Goal: Information Seeking & Learning: Find specific fact

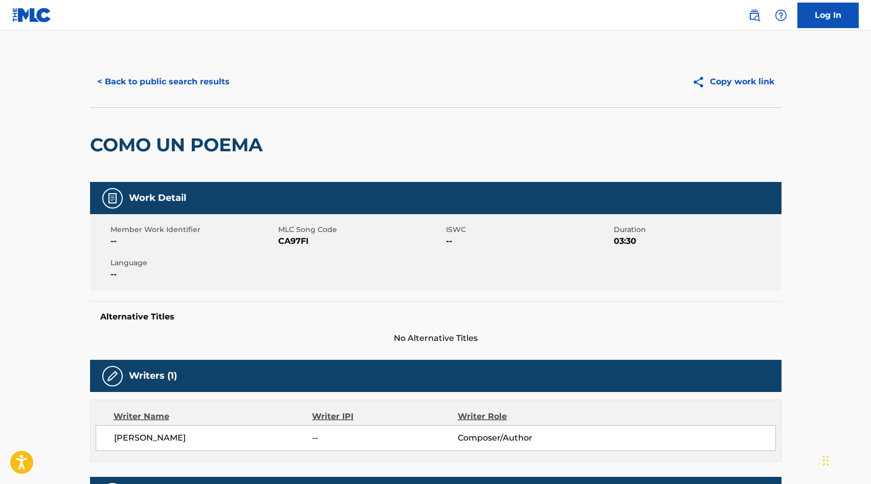
click at [114, 84] on button "< Back to public search results" at bounding box center [163, 82] width 147 height 26
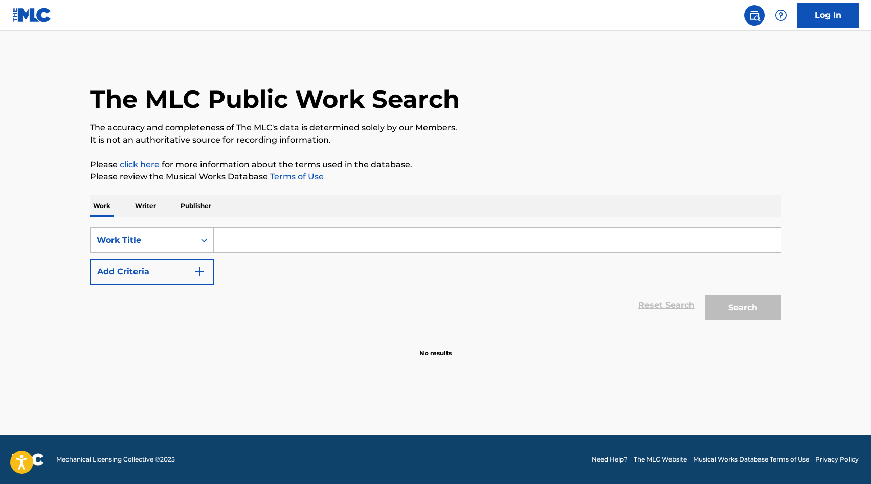
click at [246, 240] on input "Search Form" at bounding box center [497, 240] width 567 height 25
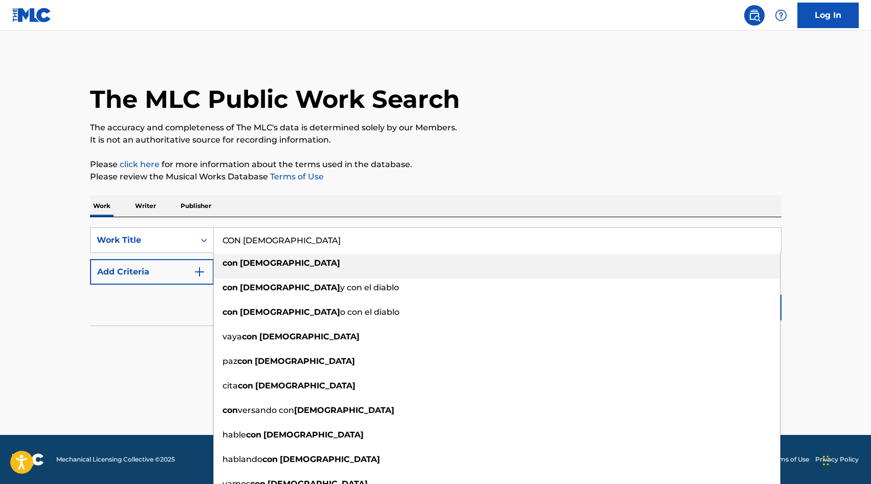
type input "CON [DEMOGRAPHIC_DATA]"
click at [328, 175] on p "Please review the Musical Works Database Terms of Use" at bounding box center [435, 177] width 691 height 12
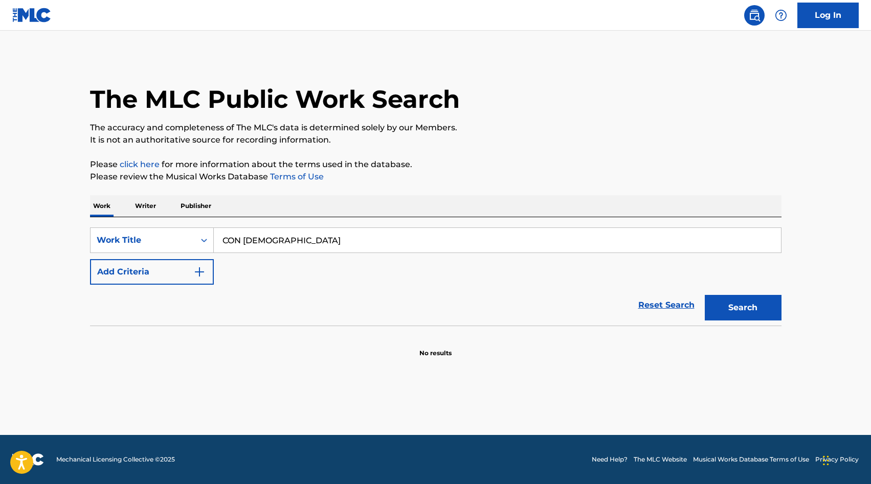
click at [176, 264] on button "Add Criteria" at bounding box center [152, 272] width 124 height 26
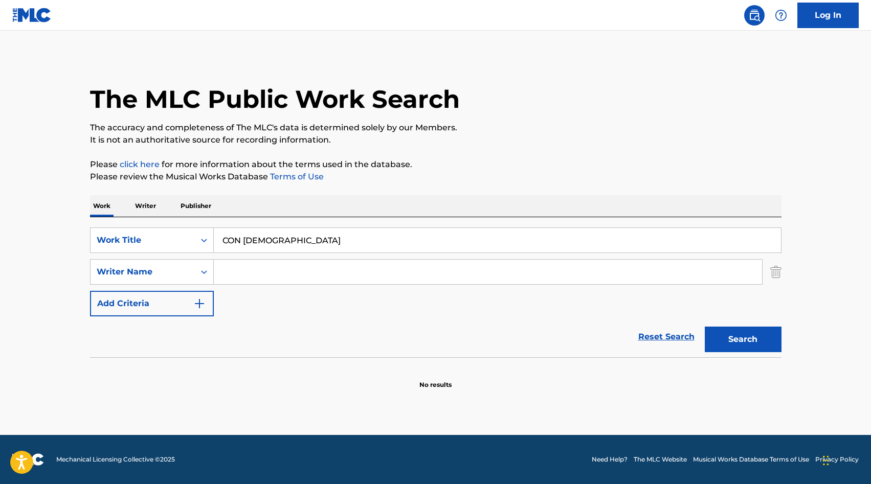
click at [176, 264] on div "Writer Name" at bounding box center [142, 271] width 104 height 19
click at [248, 271] on input "Search Form" at bounding box center [488, 272] width 548 height 25
type input "MONTELONGO"
drag, startPoint x: 731, startPoint y: 328, endPoint x: 722, endPoint y: 334, distance: 10.9
click at [731, 328] on button "Search" at bounding box center [742, 340] width 77 height 26
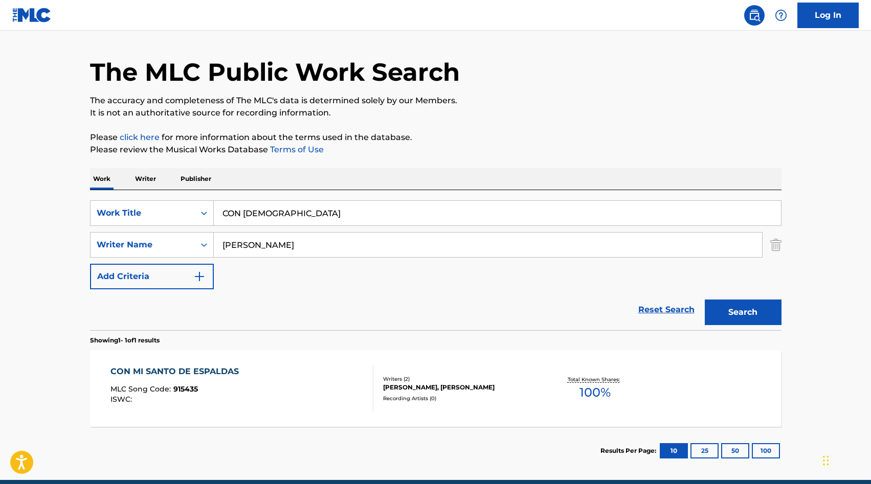
scroll to position [72, 0]
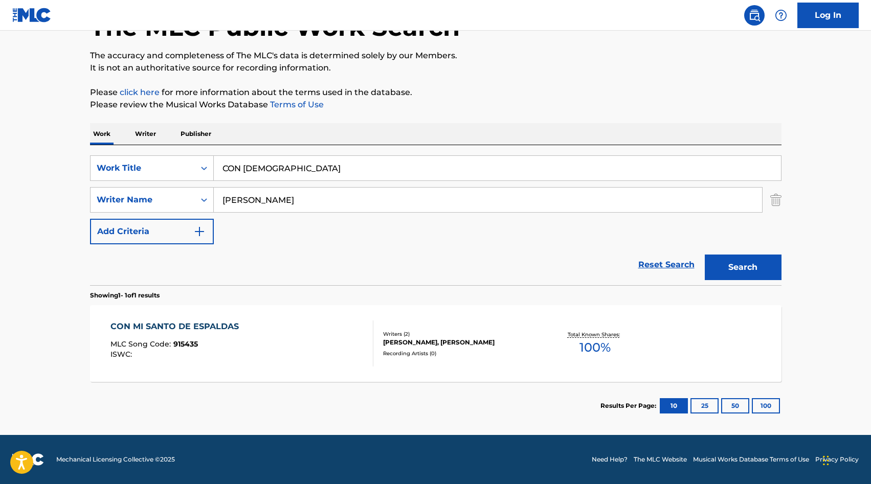
click at [235, 203] on input "MONTELONGO" at bounding box center [488, 200] width 548 height 25
type input "K"
click at [731, 265] on button "Search" at bounding box center [742, 268] width 77 height 26
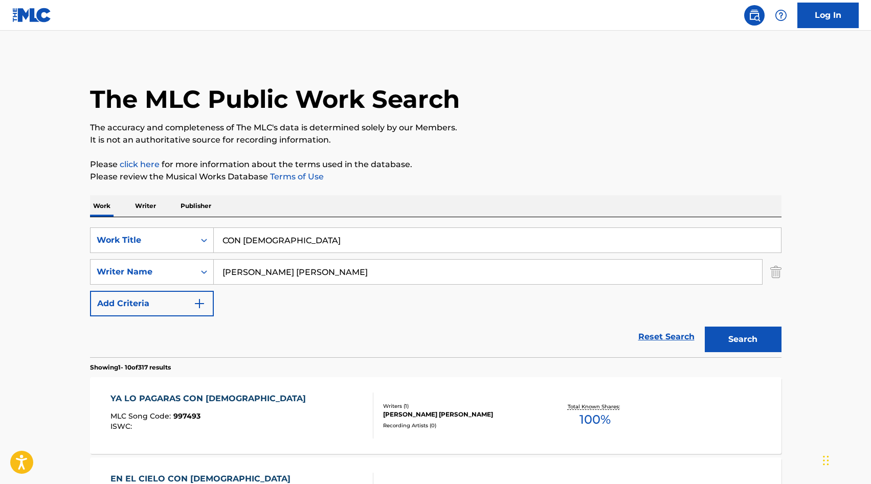
click at [273, 278] on input "JOSE JUAN" at bounding box center [488, 272] width 548 height 25
type input "J"
type input "JUAN"
drag, startPoint x: 745, startPoint y: 339, endPoint x: 461, endPoint y: 300, distance: 287.0
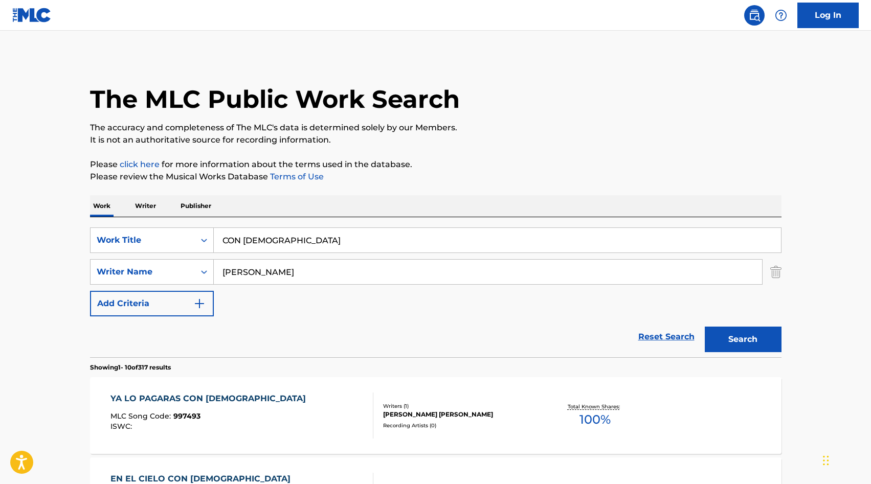
click at [745, 339] on button "Search" at bounding box center [742, 340] width 77 height 26
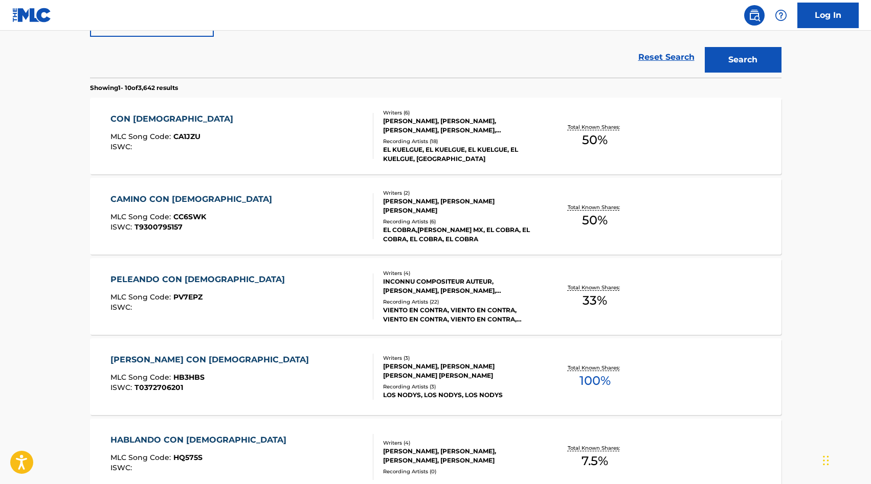
scroll to position [285, 0]
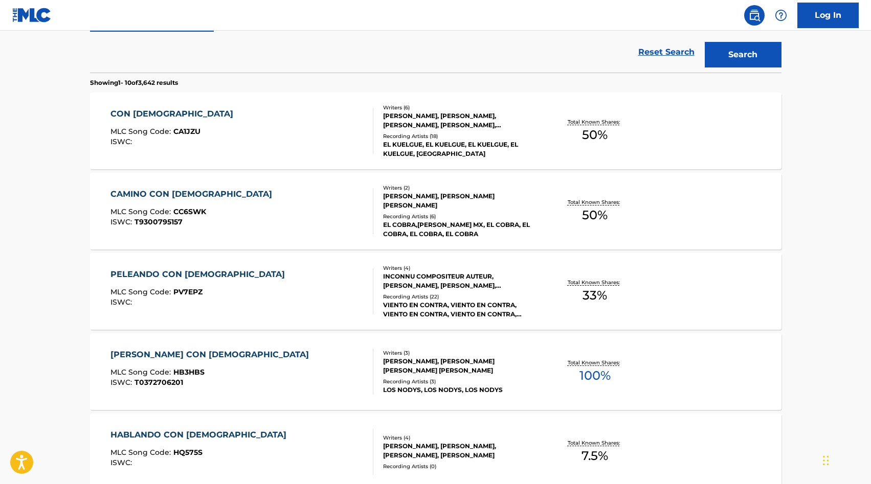
click at [407, 130] on div "Writers ( 6 ) IGNACIO RAFAEL MARTINEZ, SANTIAGO MARTINEZ, NICOLAS MORONE, JUAN …" at bounding box center [455, 131] width 164 height 55
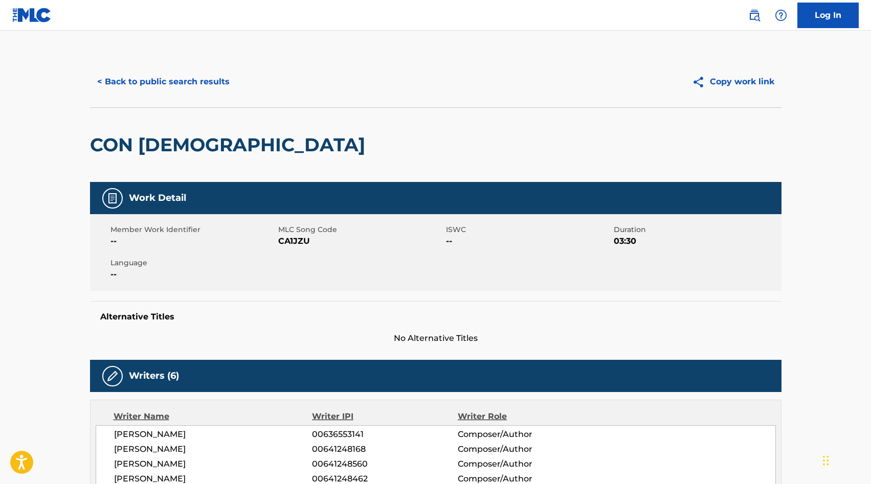
click at [158, 83] on button "< Back to public search results" at bounding box center [163, 82] width 147 height 26
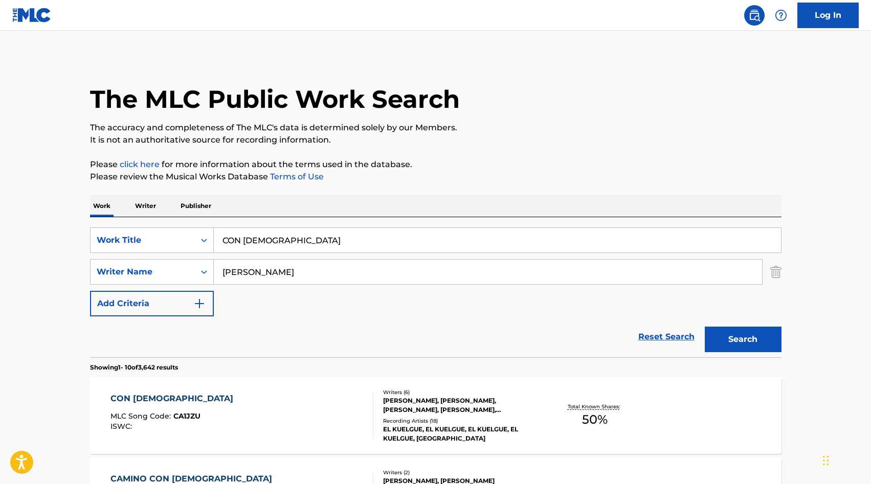
click at [266, 261] on input "JUAN" at bounding box center [488, 272] width 548 height 25
click at [704, 327] on button "Search" at bounding box center [742, 340] width 77 height 26
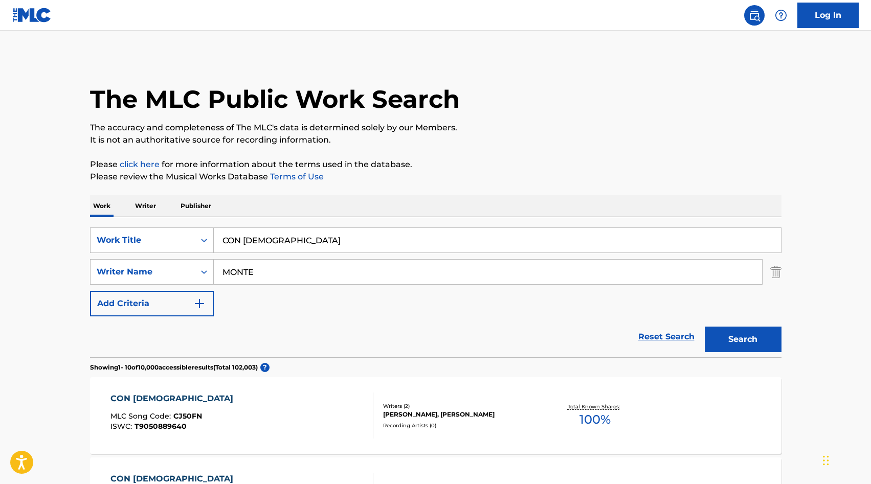
click at [738, 346] on button "Search" at bounding box center [742, 340] width 77 height 26
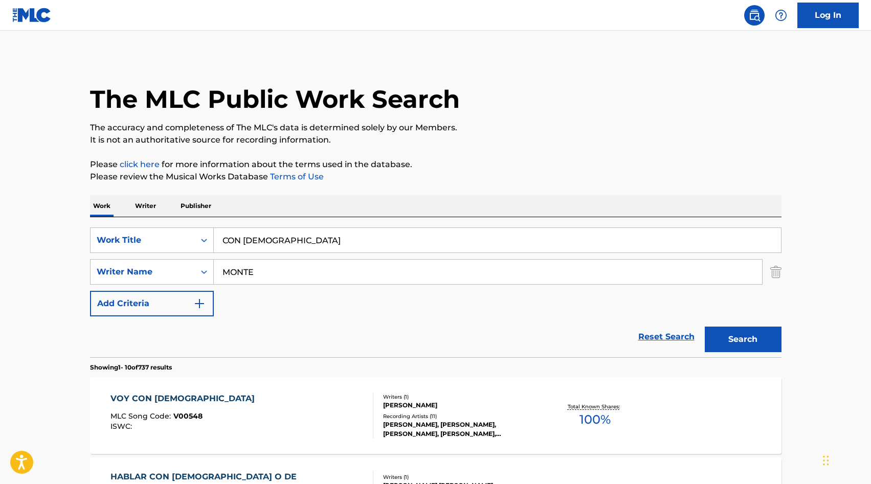
click at [299, 274] on input "MONTE" at bounding box center [488, 272] width 548 height 25
type input "MONTELONGO"
click at [756, 348] on button "Search" at bounding box center [742, 340] width 77 height 26
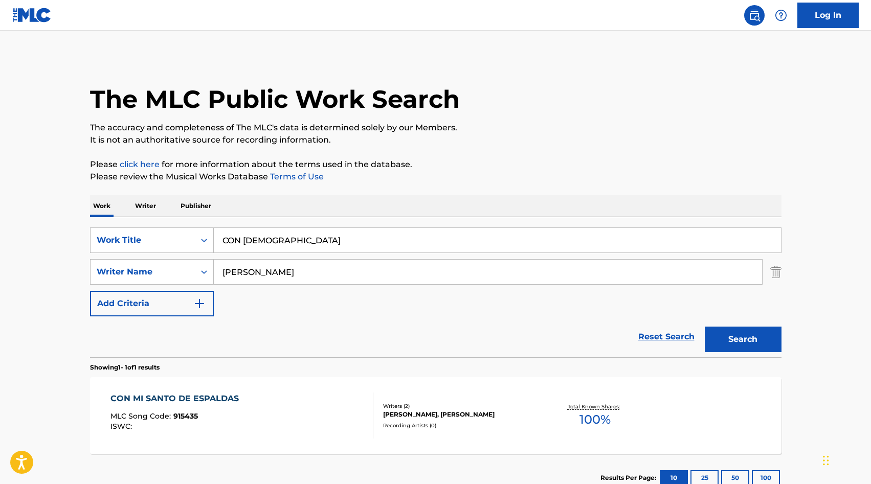
click at [247, 228] on div "CON DIOS" at bounding box center [497, 241] width 567 height 26
click at [246, 242] on input "CON DIOS" at bounding box center [497, 240] width 567 height 25
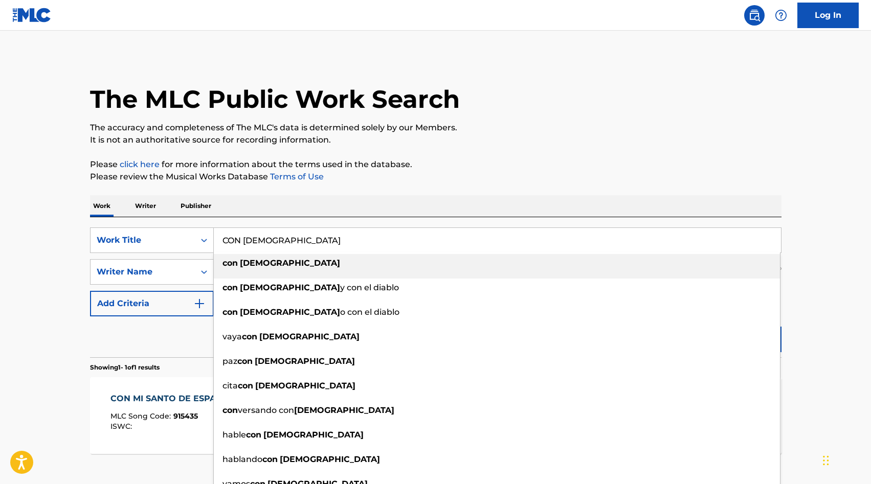
paste input "EL AMOR QUE ME SOBRA"
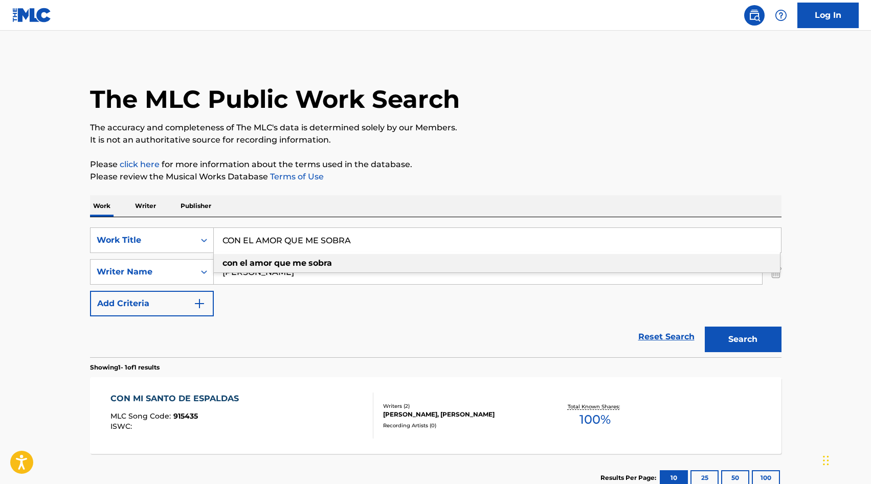
type input "CON EL AMOR QUE ME SOBRA"
click at [0, 270] on main "The MLC Public Work Search The accuracy and completeness of The MLC's data is d…" at bounding box center [435, 269] width 871 height 476
click at [287, 278] on input "MONTELONGO" at bounding box center [488, 272] width 548 height 25
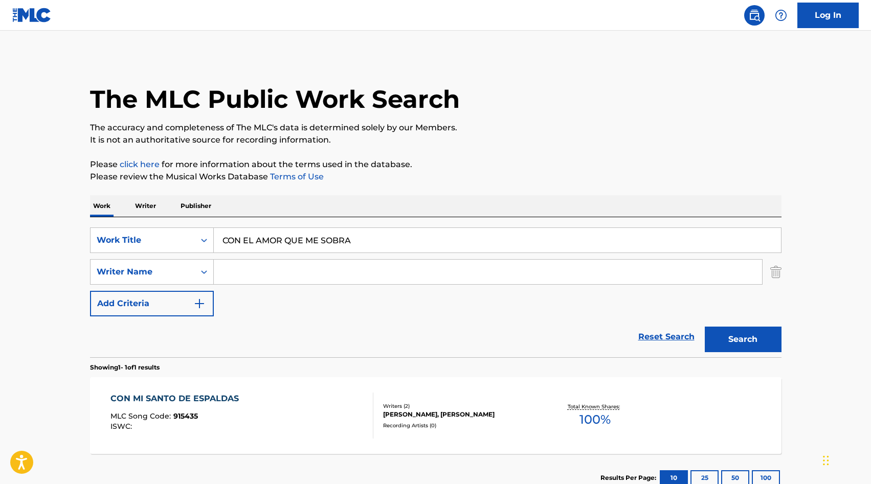
click at [760, 345] on button "Search" at bounding box center [742, 340] width 77 height 26
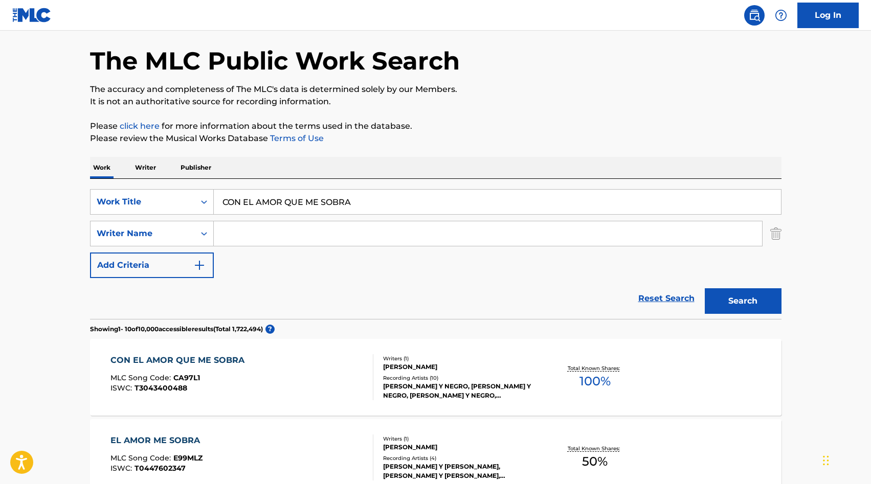
scroll to position [49, 0]
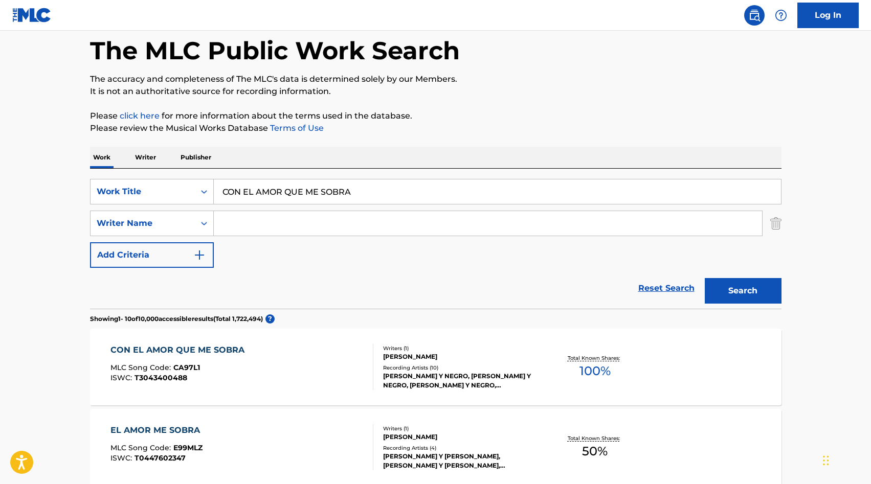
click at [418, 340] on div "CON EL AMOR QUE ME SOBRA MLC Song Code : CA97L1 ISWC : T3043400488 Writers ( 1 …" at bounding box center [435, 367] width 691 height 77
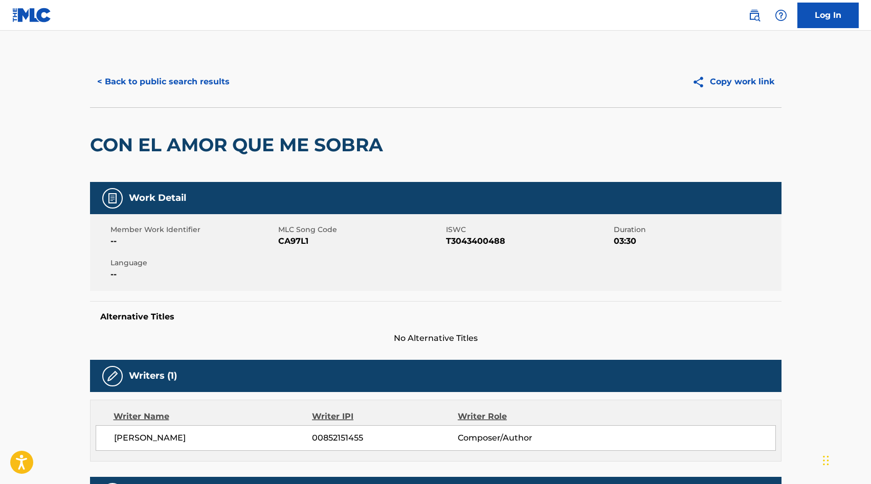
click at [294, 239] on span "CA97L1" at bounding box center [360, 241] width 165 height 12
copy span "CA97L1"
click at [165, 79] on button "< Back to public search results" at bounding box center [163, 82] width 147 height 26
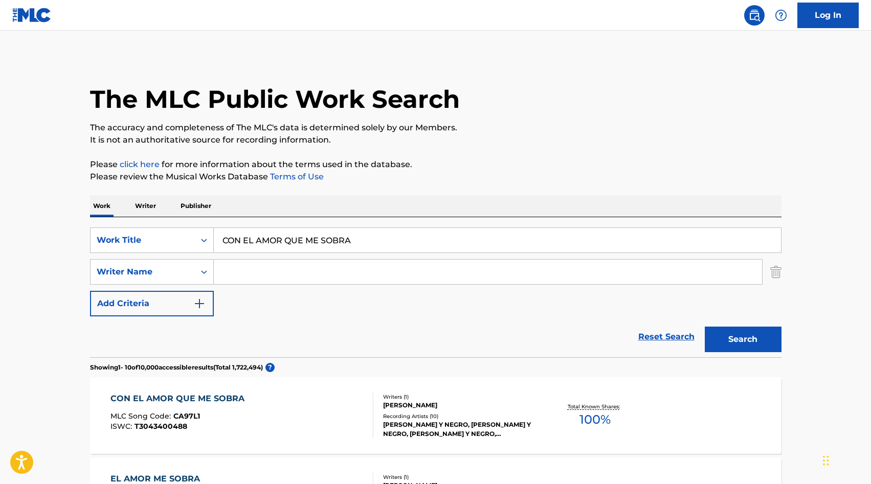
scroll to position [47, 0]
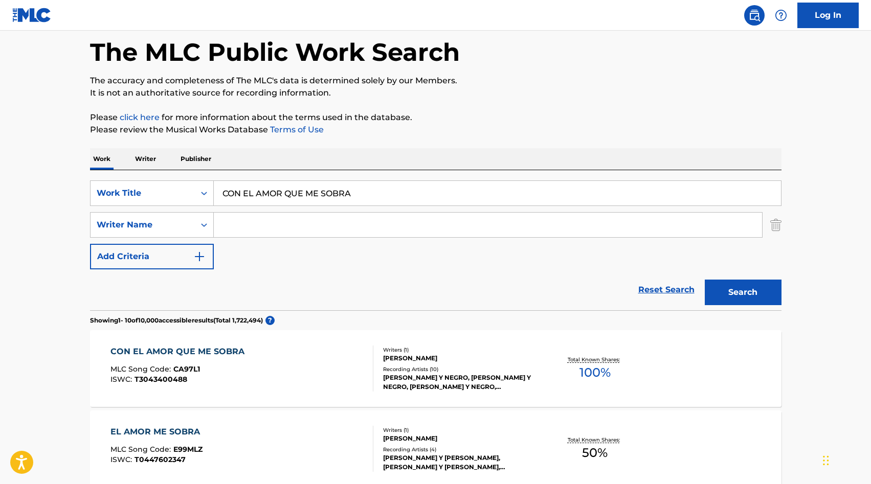
click at [301, 189] on input "CON EL AMOR QUE ME SOBRA" at bounding box center [497, 193] width 567 height 25
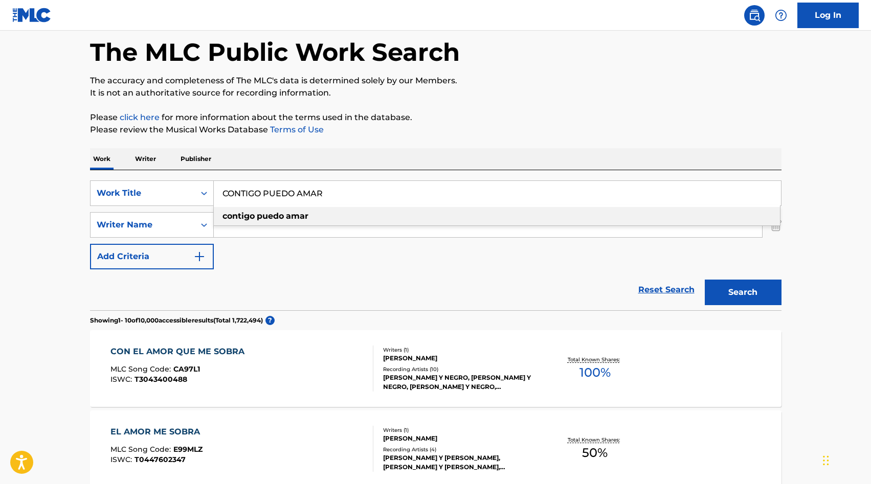
type input "CONTIGO PUEDO AMAR"
click at [538, 168] on div "Work Writer Publisher" at bounding box center [435, 158] width 691 height 21
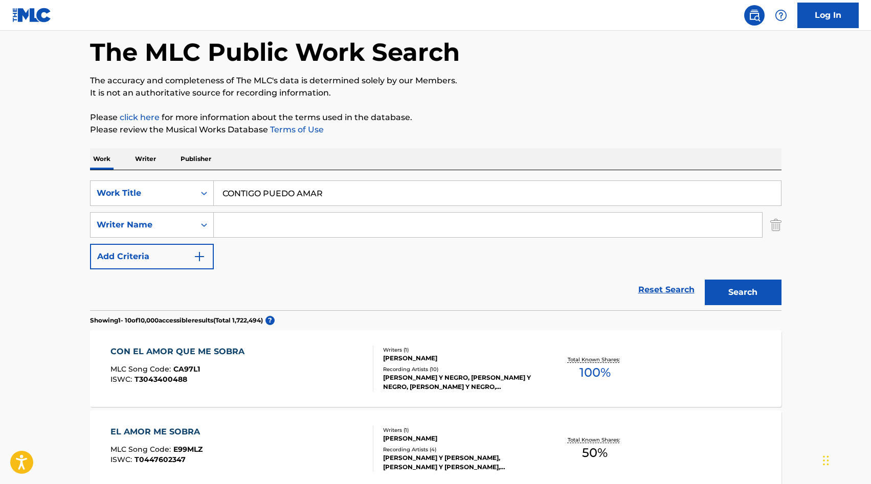
click at [717, 286] on button "Search" at bounding box center [742, 293] width 77 height 26
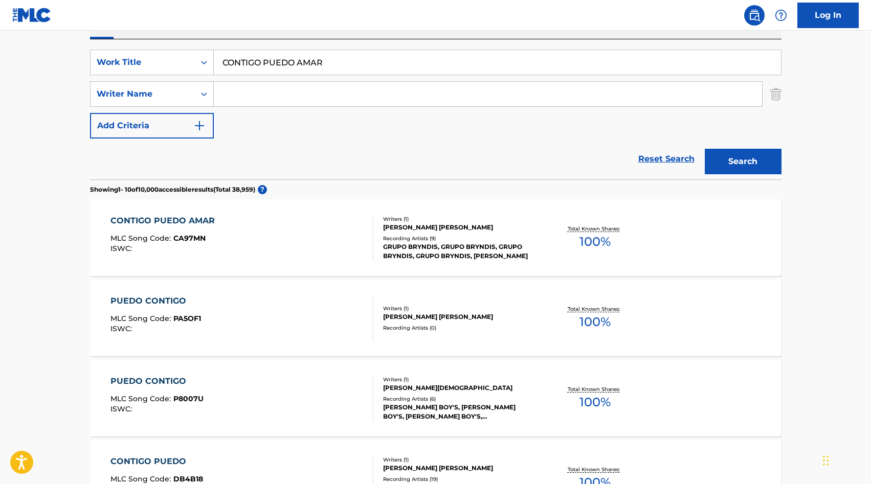
scroll to position [196, 0]
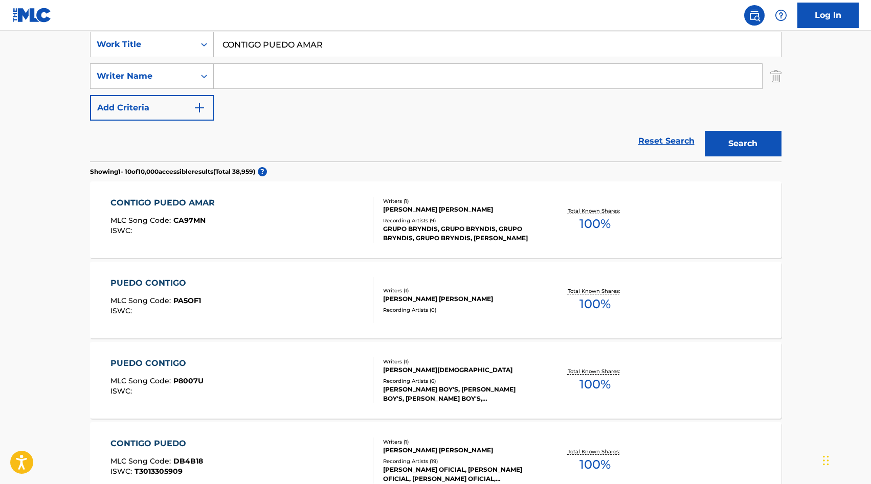
click at [289, 219] on div "CONTIGO PUEDO AMAR MLC Song Code : CA97MN ISWC :" at bounding box center [241, 220] width 263 height 46
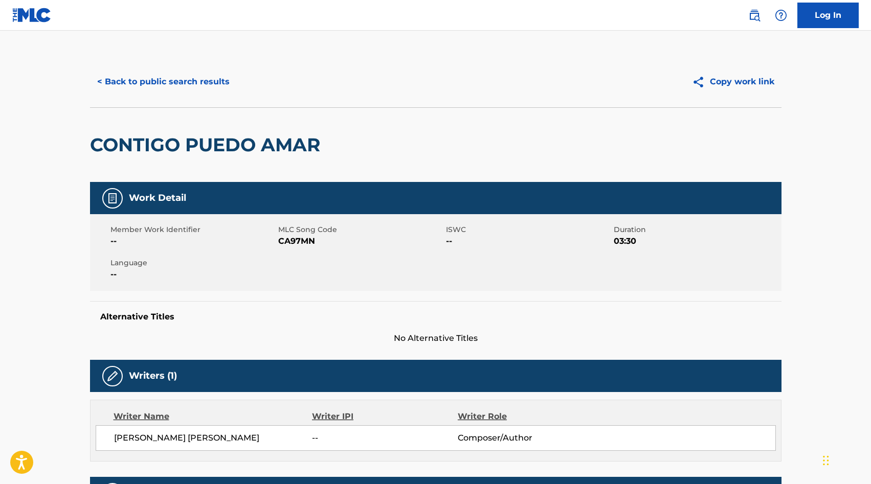
click at [287, 243] on span "CA97MN" at bounding box center [360, 241] width 165 height 12
copy span "CA97MN"
click at [132, 73] on button "< Back to public search results" at bounding box center [163, 82] width 147 height 26
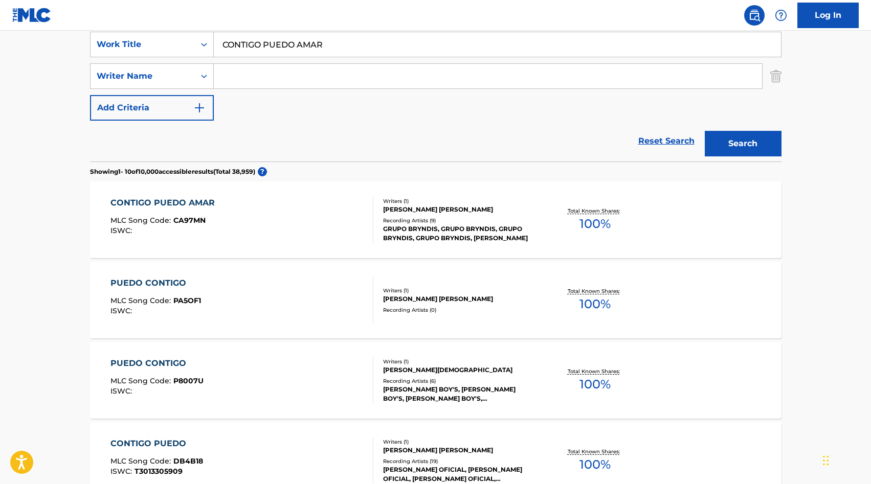
click at [295, 49] on input "CONTIGO PUEDO AMAR" at bounding box center [497, 44] width 567 height 25
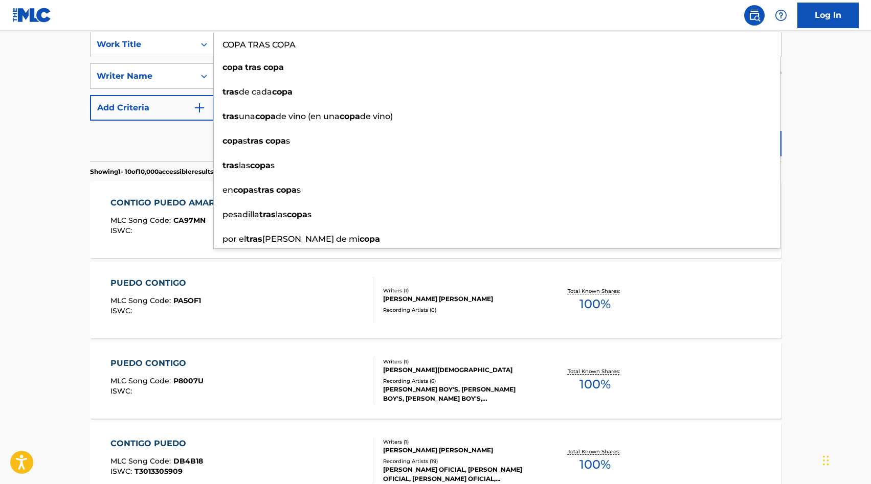
type input "COPA TRAS COPA"
click at [17, 118] on main "The MLC Public Work Search The accuracy and completeness of The MLC's data is d…" at bounding box center [435, 436] width 871 height 1203
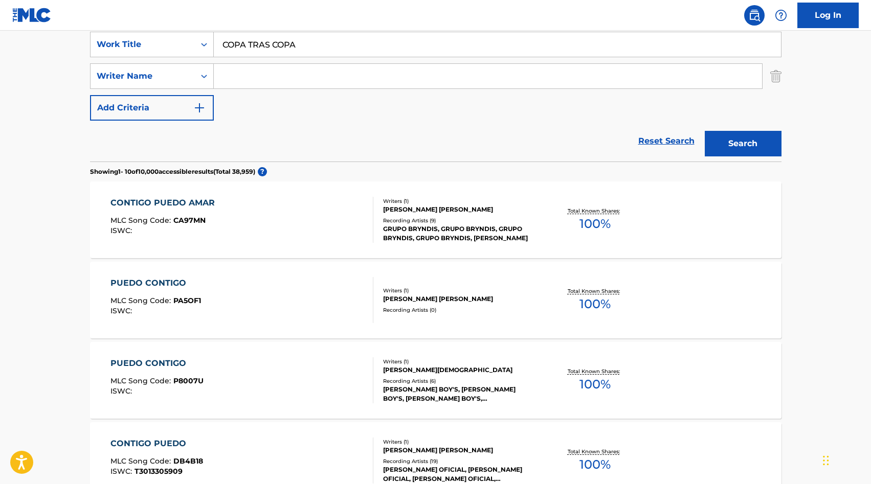
click at [265, 72] on input "Search Form" at bounding box center [488, 76] width 548 height 25
type input "MACIAS"
click at [724, 139] on button "Search" at bounding box center [742, 144] width 77 height 26
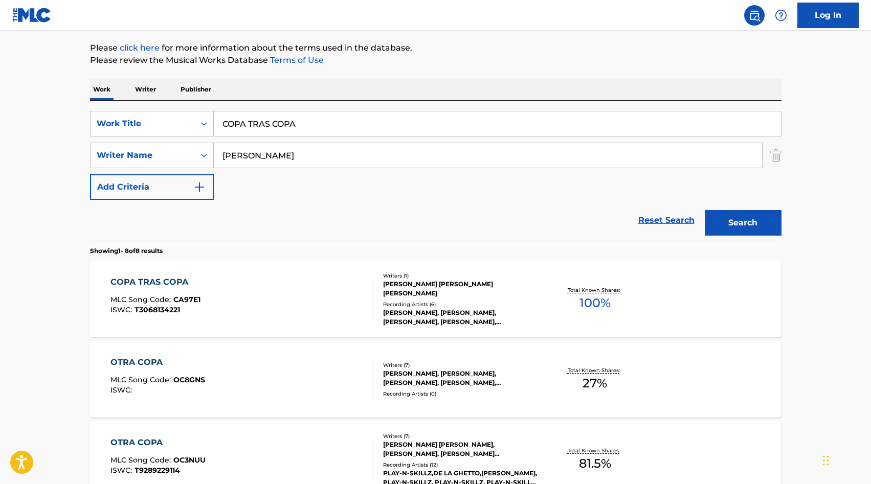
scroll to position [120, 0]
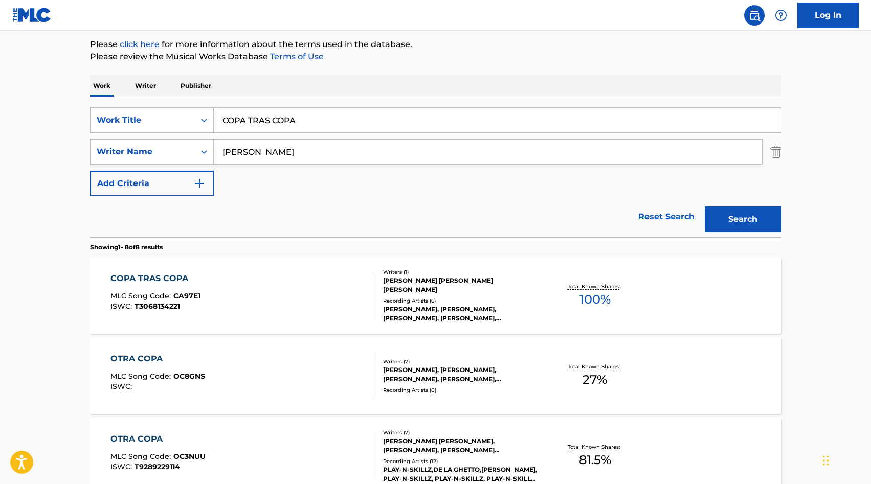
click at [175, 311] on div "COPA TRAS COPA MLC Song Code : CA97E1 ISWC : T3068134221" at bounding box center [155, 295] width 90 height 46
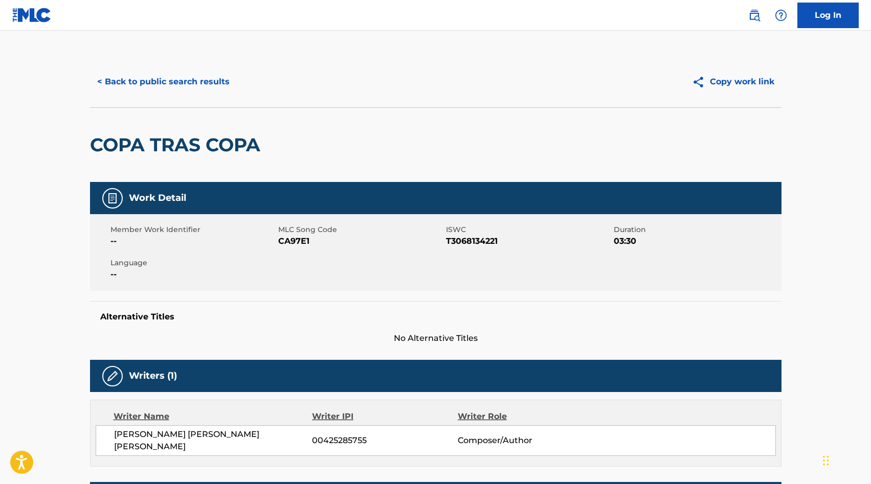
click at [295, 240] on span "CA97E1" at bounding box center [360, 241] width 165 height 12
copy span "CA97E1"
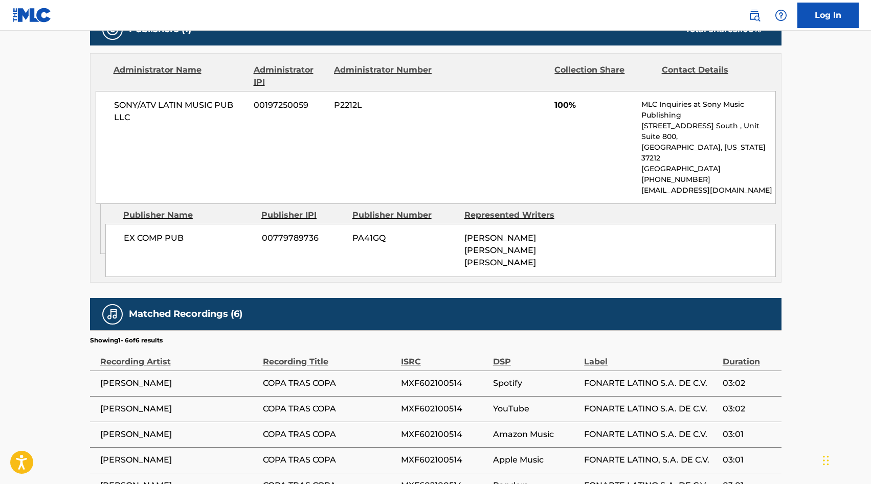
scroll to position [471, 0]
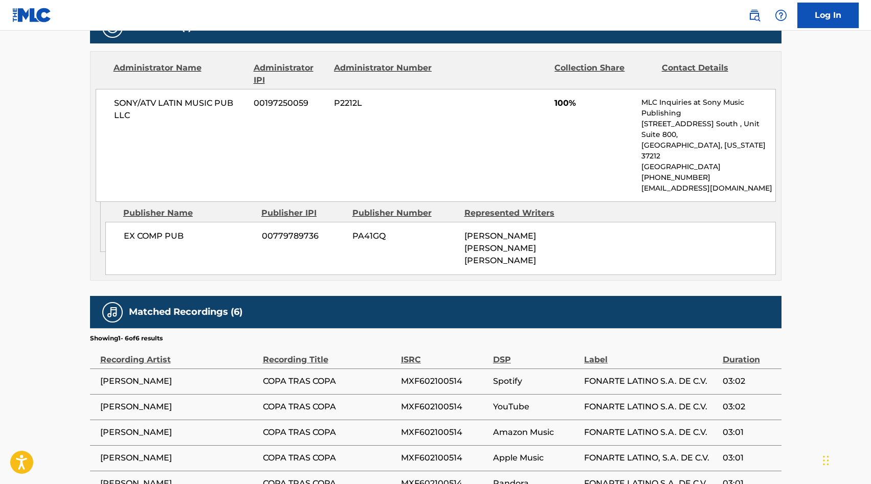
drag, startPoint x: 593, startPoint y: 203, endPoint x: 599, endPoint y: 202, distance: 6.2
click at [599, 222] on div "EX COMP PUB 00779789736 PA41GQ CARLOS JOSE MACIAS NUNEZ" at bounding box center [440, 248] width 670 height 53
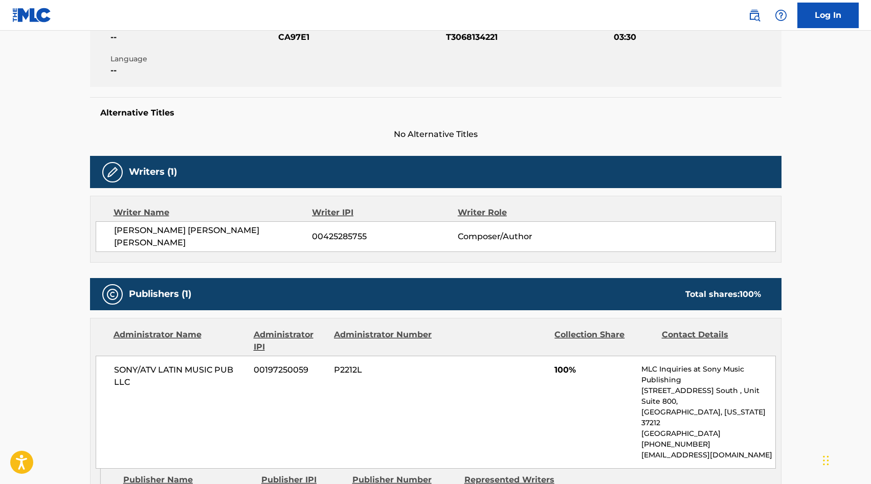
scroll to position [0, 0]
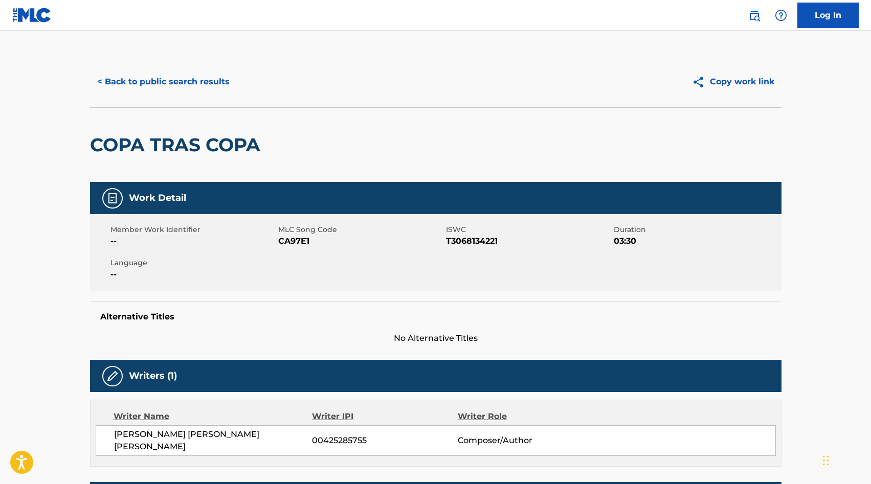
click at [127, 81] on button "< Back to public search results" at bounding box center [163, 82] width 147 height 26
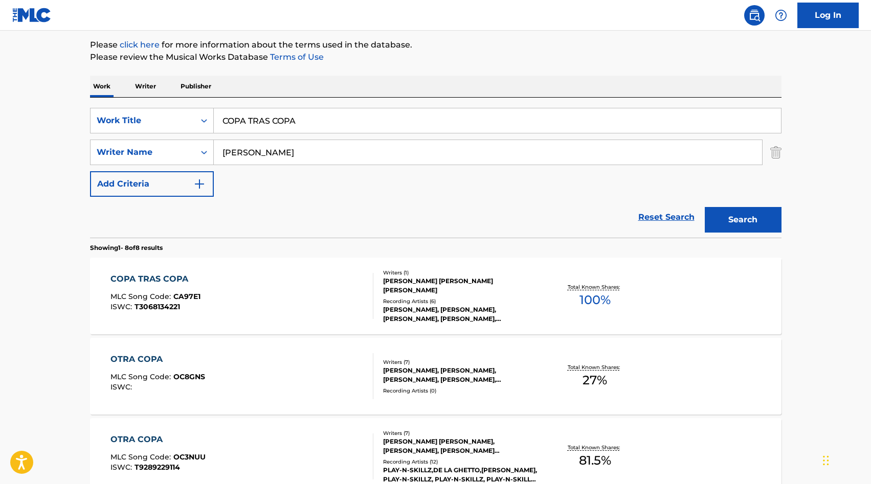
click at [321, 141] on input "MACIAS" at bounding box center [488, 152] width 548 height 25
click at [313, 153] on input "MACIAS" at bounding box center [488, 152] width 548 height 25
click at [258, 127] on input "COPA TRAS COPA" at bounding box center [497, 120] width 567 height 25
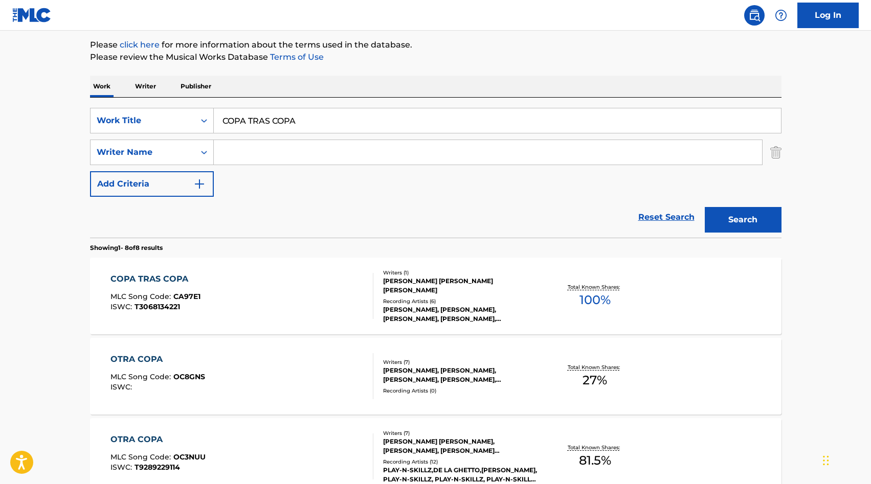
click at [258, 127] on input "COPA TRAS COPA" at bounding box center [497, 120] width 567 height 25
paste input "RRIDO DE OSCAR MIRAMONTES"
type input "CORRIDO DE OSCAR MIRAMONTES"
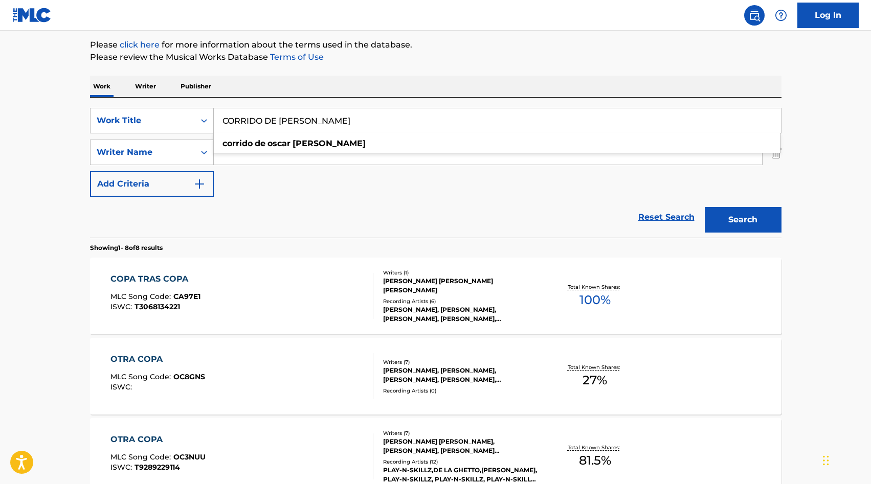
click at [631, 78] on div "Work Writer Publisher" at bounding box center [435, 86] width 691 height 21
click at [733, 213] on button "Search" at bounding box center [742, 220] width 77 height 26
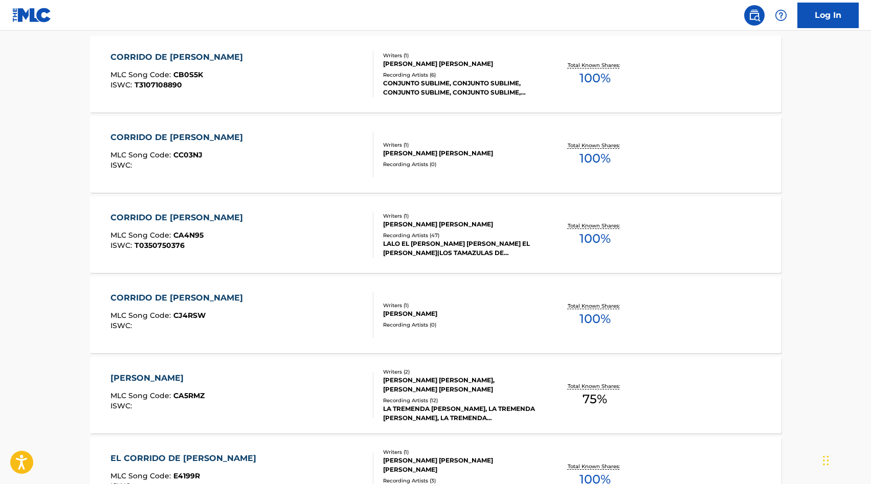
scroll to position [343, 0]
click at [451, 80] on div "CONJUNTO SUBLIME, CONJUNTO SUBLIME, CONJUNTO SUBLIME, CONJUNTO SUBLIME, CONJUNT…" at bounding box center [460, 87] width 154 height 18
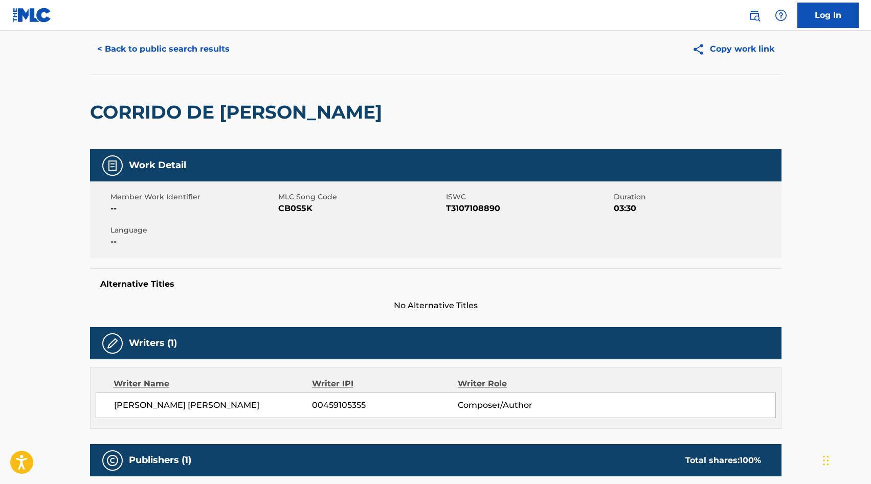
scroll to position [34, 0]
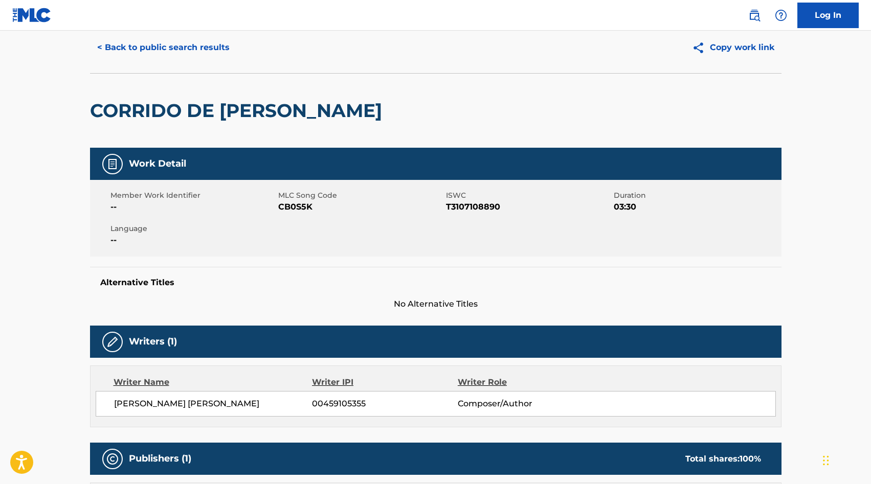
click at [293, 207] on span "CB0S5K" at bounding box center [360, 207] width 165 height 12
copy span "CB0S5K"
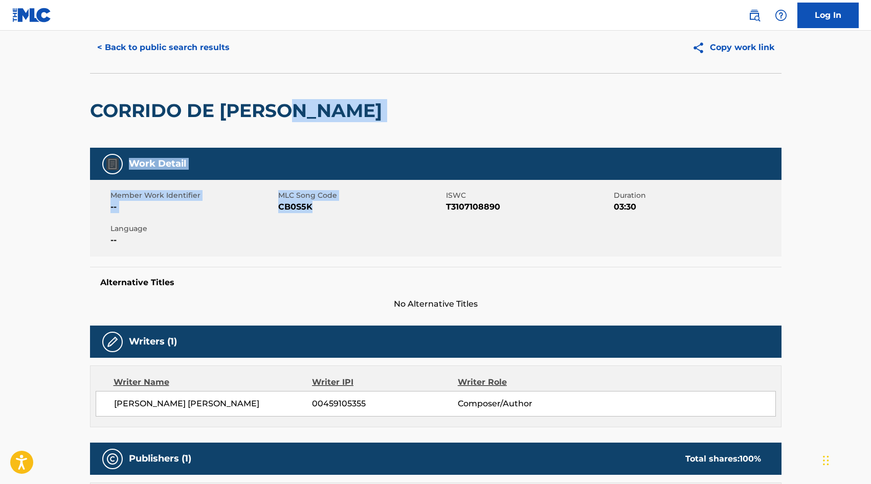
drag, startPoint x: 293, startPoint y: 207, endPoint x: 309, endPoint y: 108, distance: 99.9
click at [309, 108] on div "< Back to public search results Copy work link CORRIDO DE OSCAR MIRAMONTES Work…" at bounding box center [436, 482] width 716 height 920
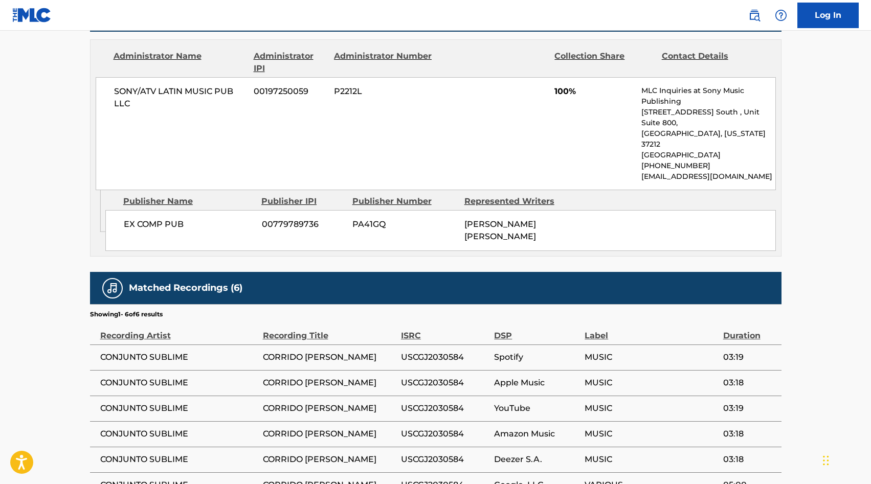
scroll to position [533, 0]
